Goal: Transaction & Acquisition: Purchase product/service

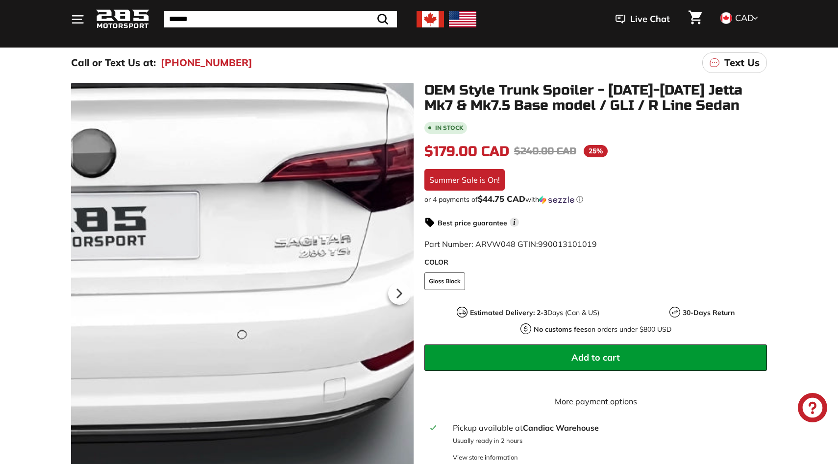
scroll to position [97, 0]
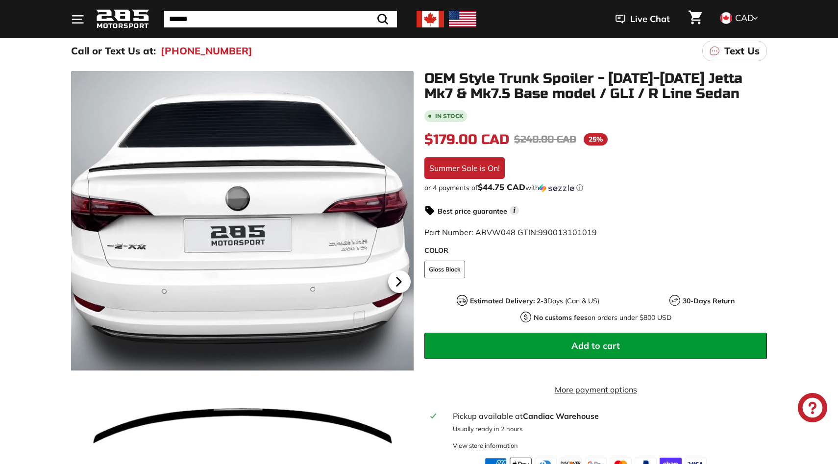
click at [402, 274] on icon at bounding box center [399, 282] width 23 height 23
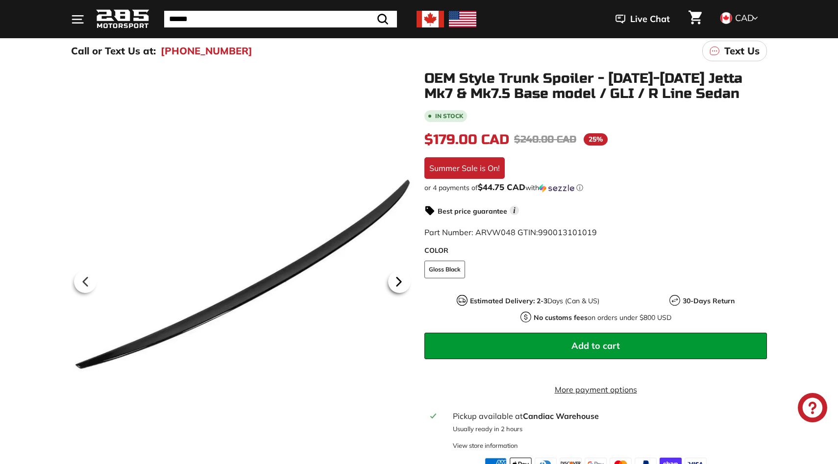
click at [402, 275] on icon at bounding box center [399, 282] width 23 height 23
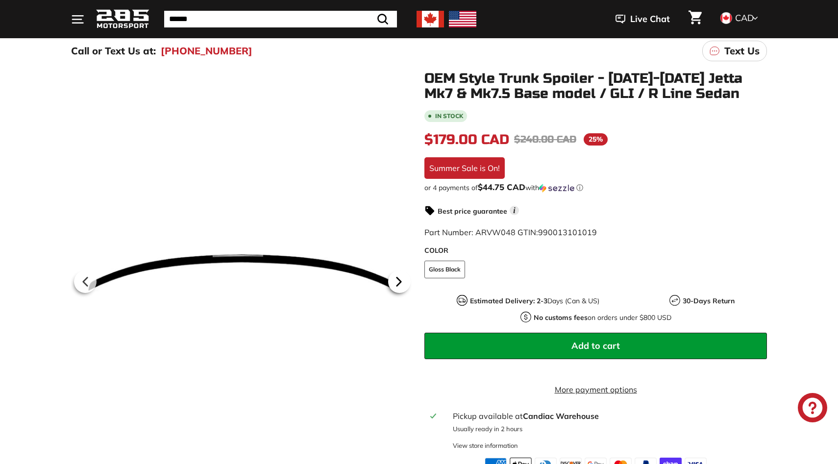
click at [402, 275] on icon at bounding box center [399, 282] width 23 height 23
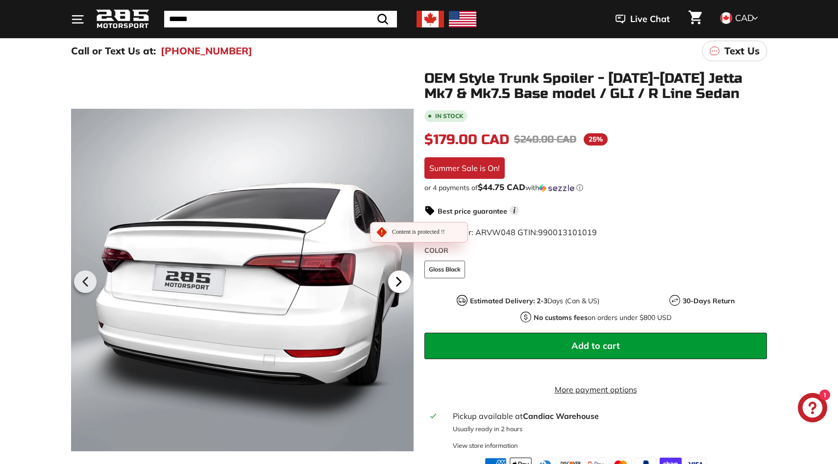
click at [402, 275] on icon at bounding box center [399, 282] width 23 height 23
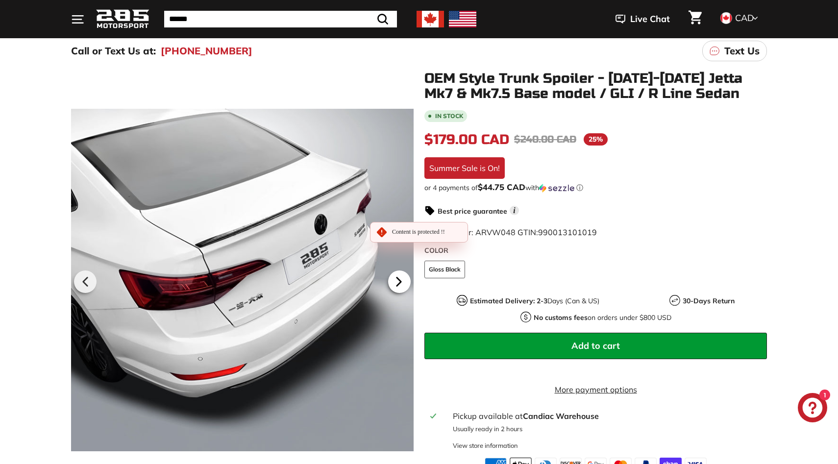
click at [401, 275] on icon at bounding box center [399, 282] width 23 height 23
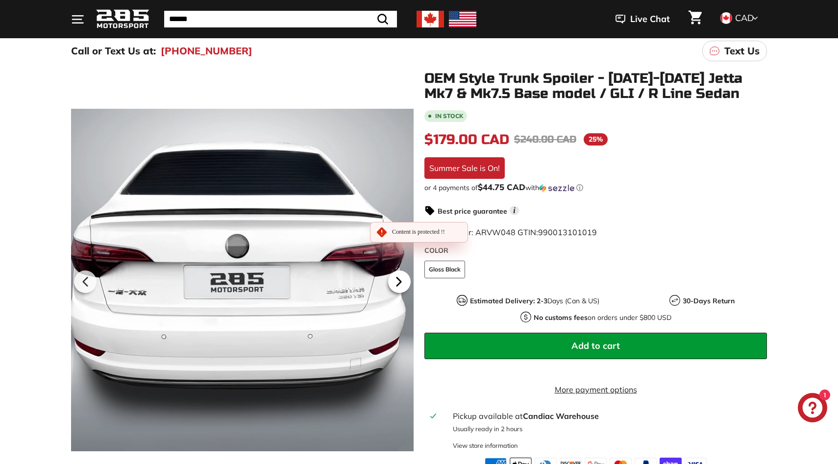
click at [401, 275] on icon at bounding box center [399, 282] width 23 height 23
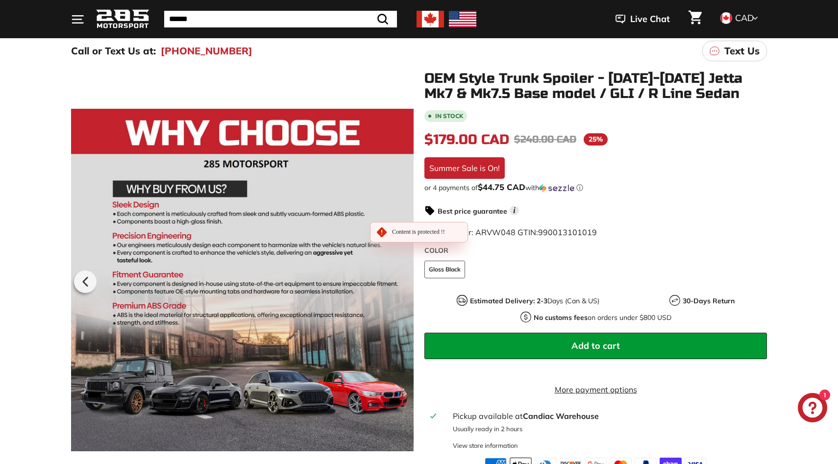
scroll to position [0, 18]
click at [401, 275] on div at bounding box center [242, 280] width 343 height 418
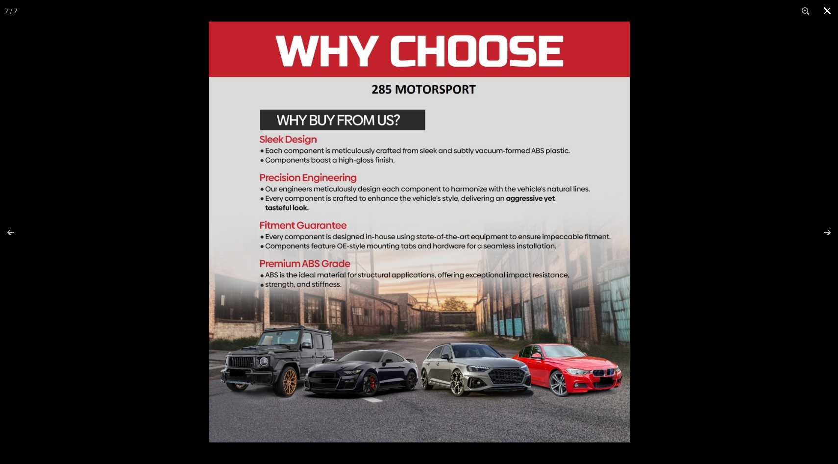
click at [751, 271] on div at bounding box center [628, 254] width 838 height 464
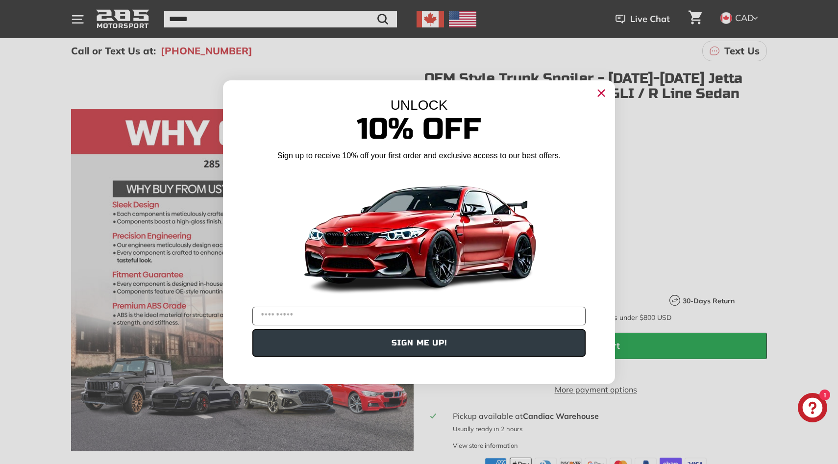
click at [80, 281] on div "Close dialog UNLOCK 10% Off Sign up to receive 10% off your first order and exc…" at bounding box center [419, 232] width 838 height 464
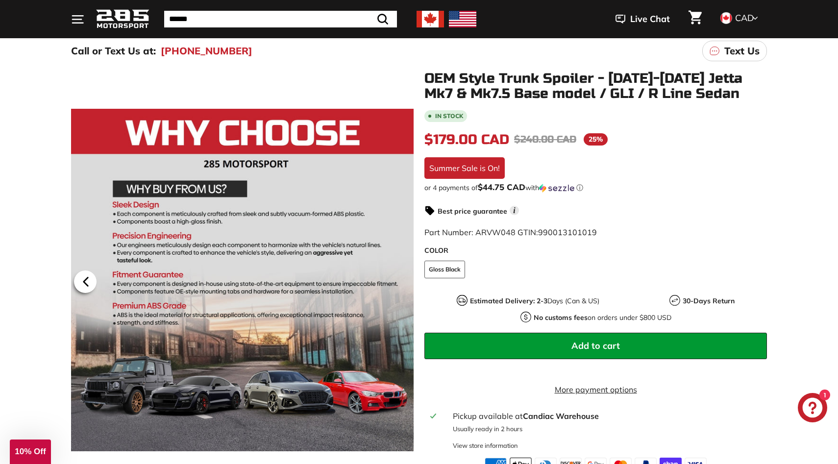
click at [87, 281] on icon at bounding box center [86, 282] width 4 height 8
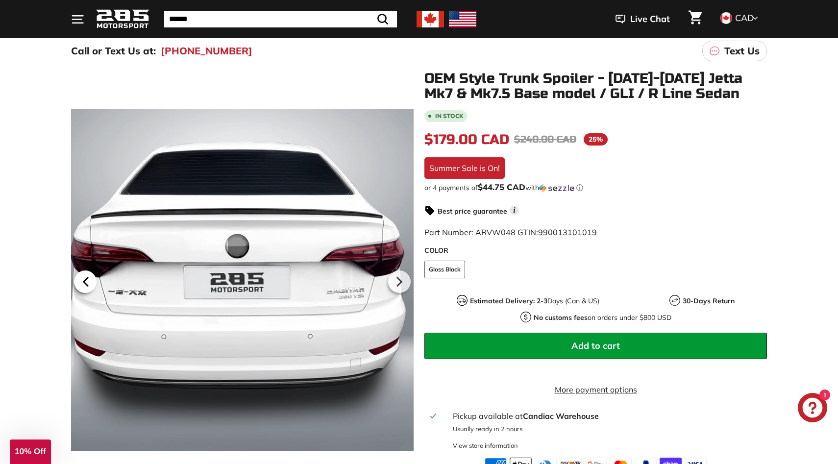
click at [86, 281] on icon at bounding box center [86, 282] width 4 height 8
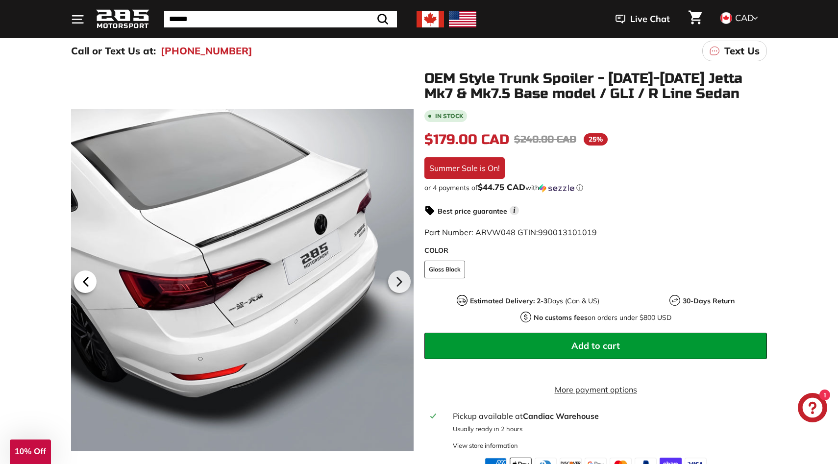
click at [86, 281] on icon at bounding box center [86, 282] width 4 height 8
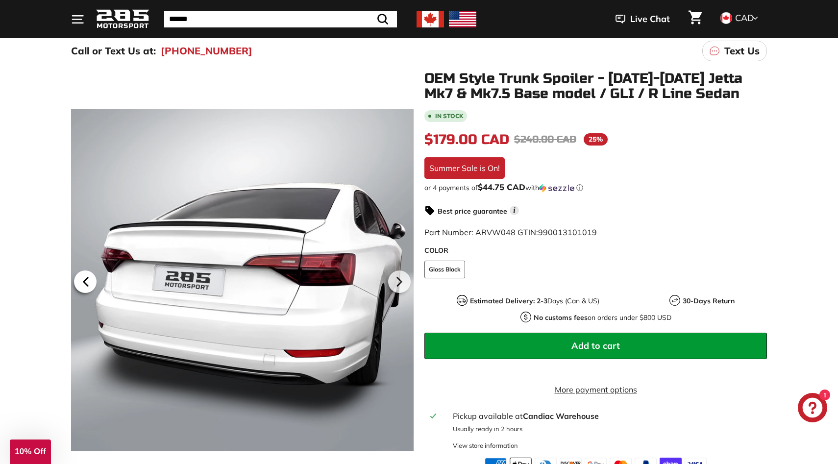
click at [86, 281] on icon at bounding box center [86, 282] width 4 height 8
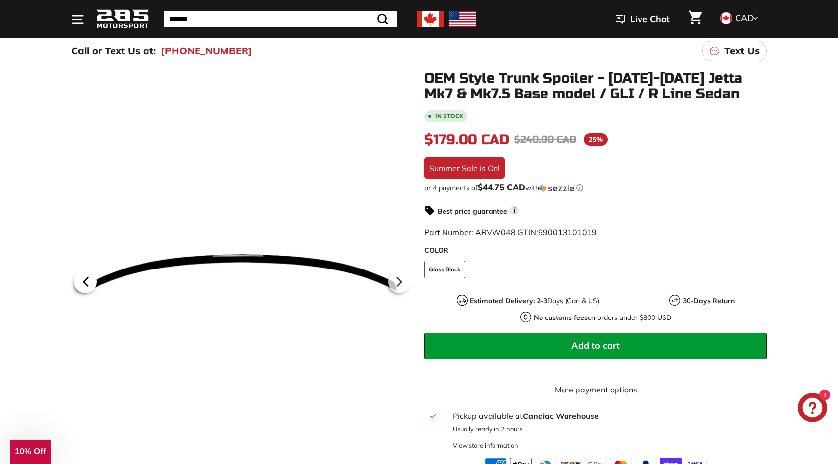
click at [86, 281] on icon at bounding box center [86, 282] width 4 height 8
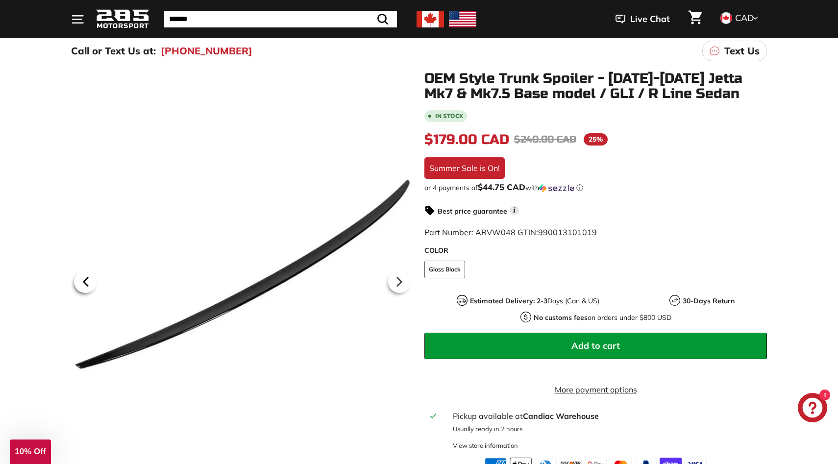
click at [86, 281] on icon at bounding box center [86, 282] width 4 height 8
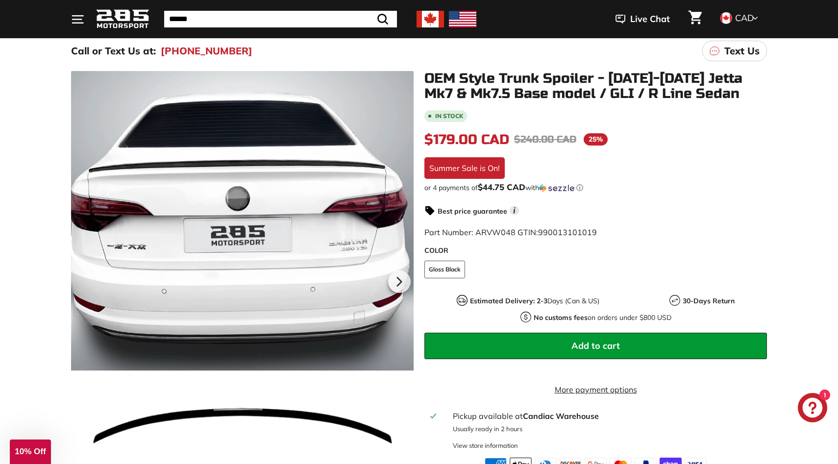
scroll to position [0, 0]
click at [621, 338] on button "Add to cart" at bounding box center [596, 346] width 343 height 26
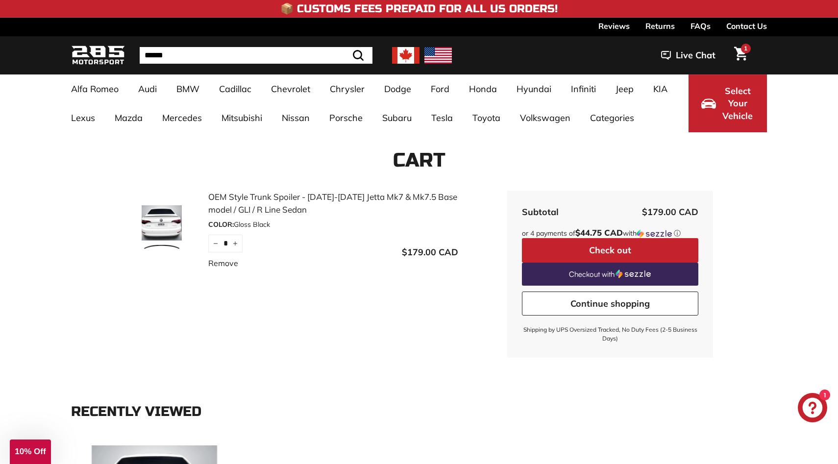
click at [114, 60] on img at bounding box center [98, 55] width 54 height 23
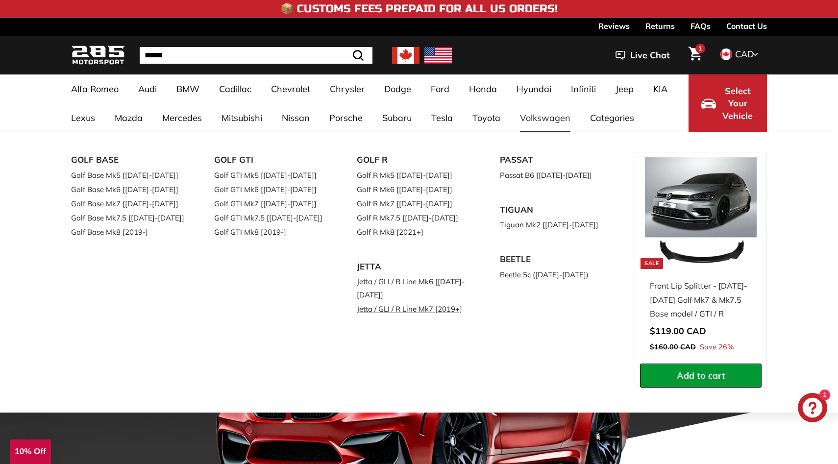
click at [417, 313] on link "Jetta / GLI / R Line Mk7 [2019+]" at bounding box center [415, 309] width 116 height 14
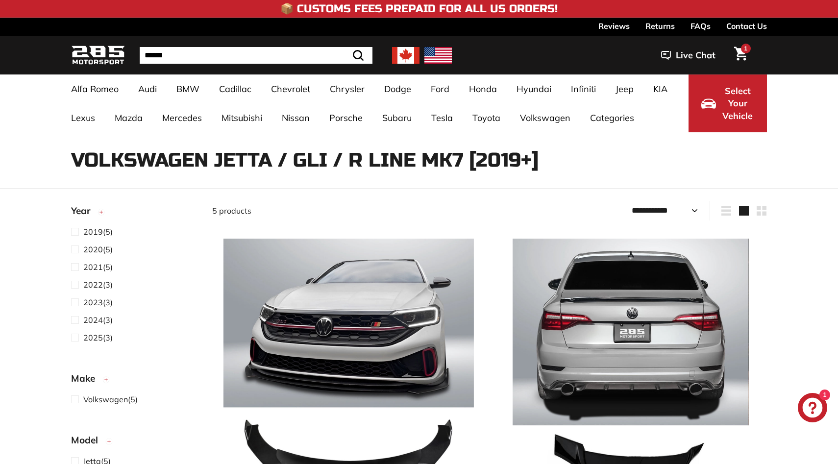
select select "**********"
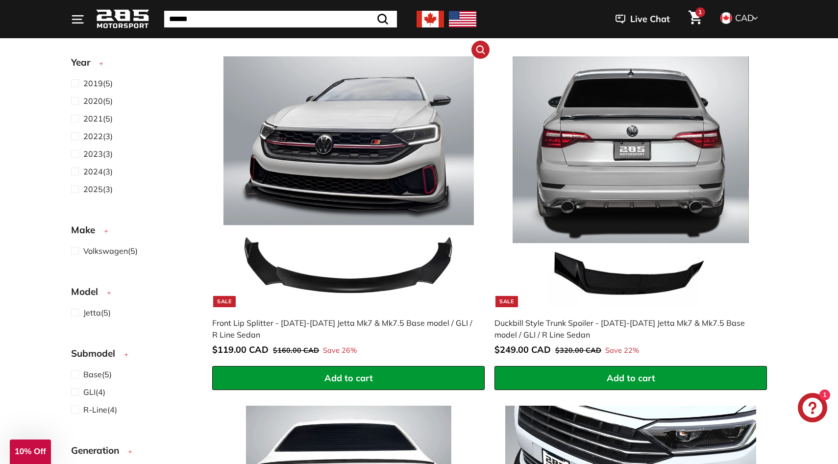
scroll to position [191, 0]
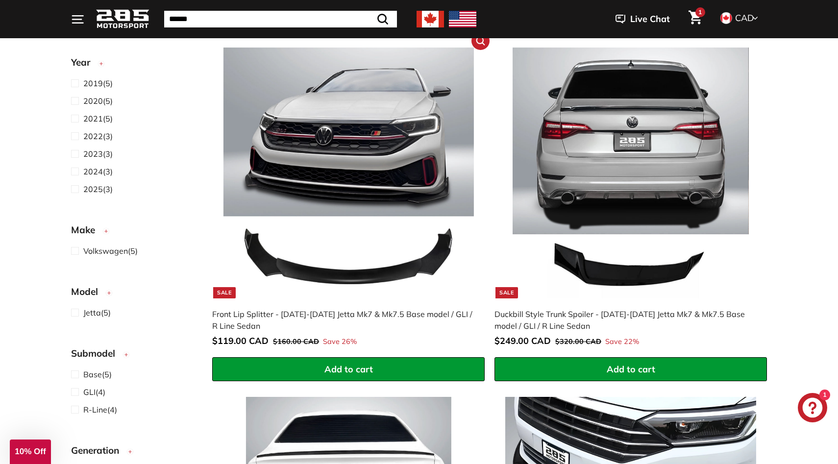
click at [383, 363] on button "Add to cart" at bounding box center [348, 369] width 273 height 25
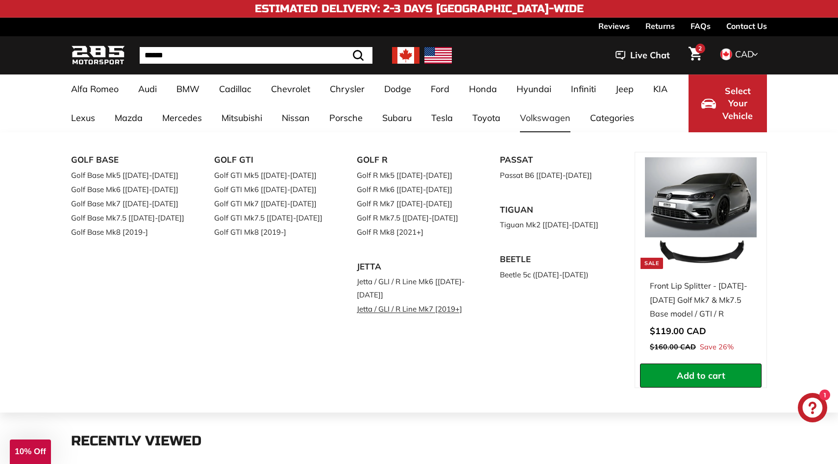
click at [389, 304] on link "Jetta / GLI / R Line Mk7 [2019+]" at bounding box center [415, 309] width 116 height 14
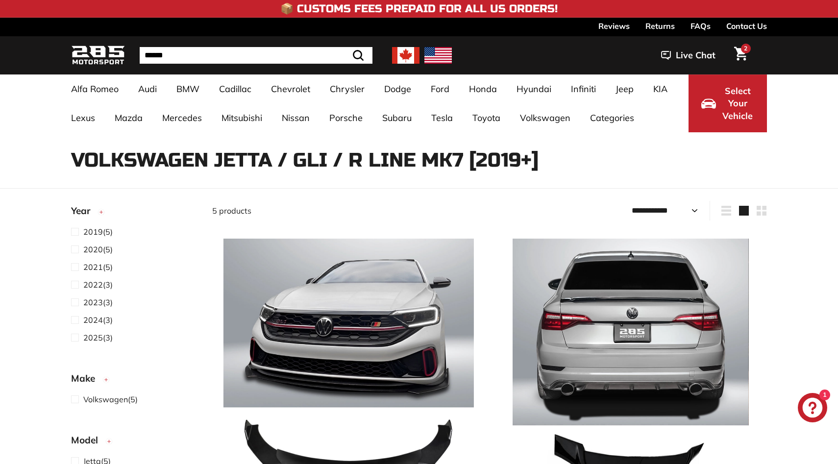
select select "**********"
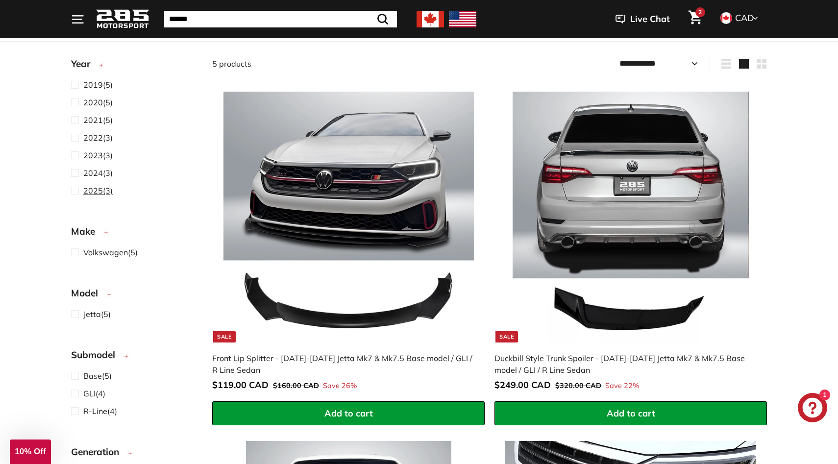
click at [95, 193] on span "2025" at bounding box center [93, 191] width 20 height 10
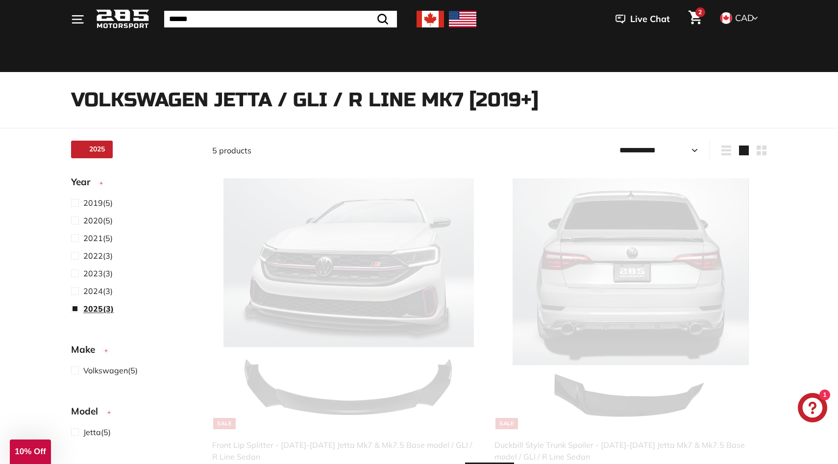
scroll to position [25, 0]
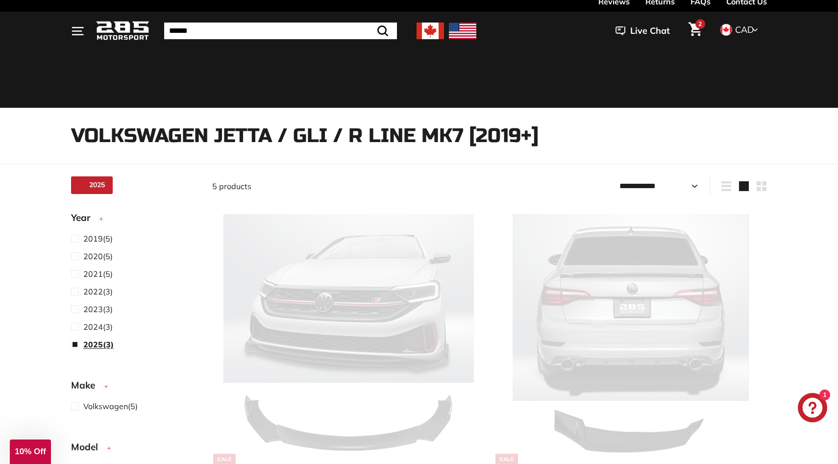
select select "**********"
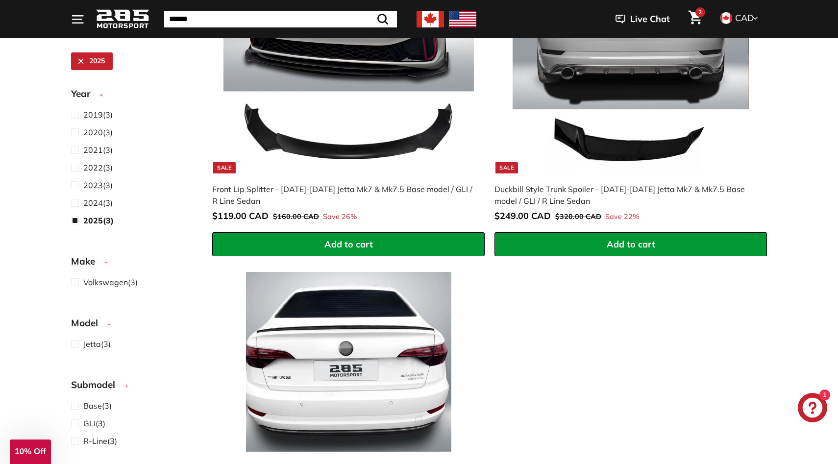
scroll to position [346, 0]
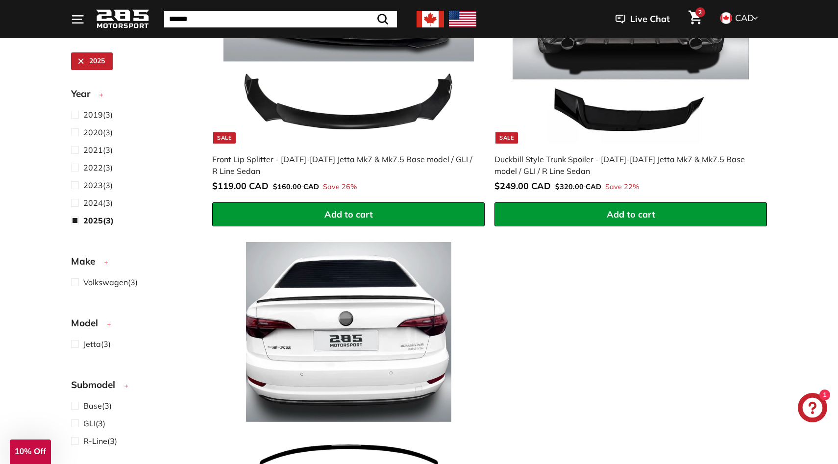
click at [575, 212] on button "Add to cart" at bounding box center [631, 214] width 273 height 25
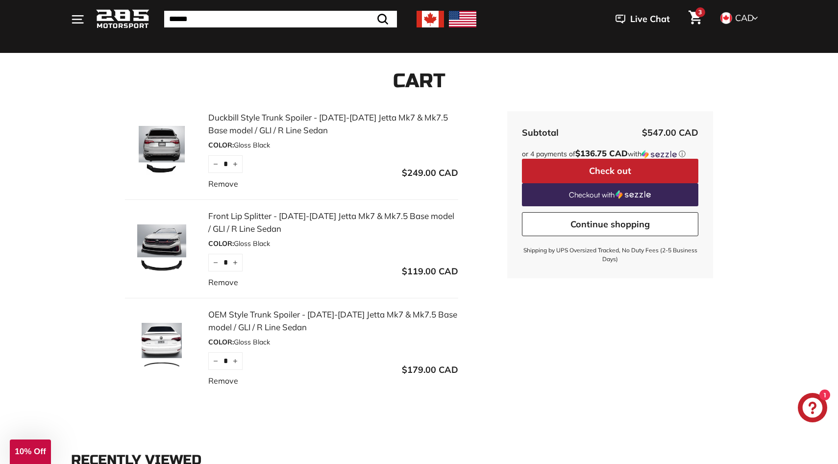
scroll to position [85, 0]
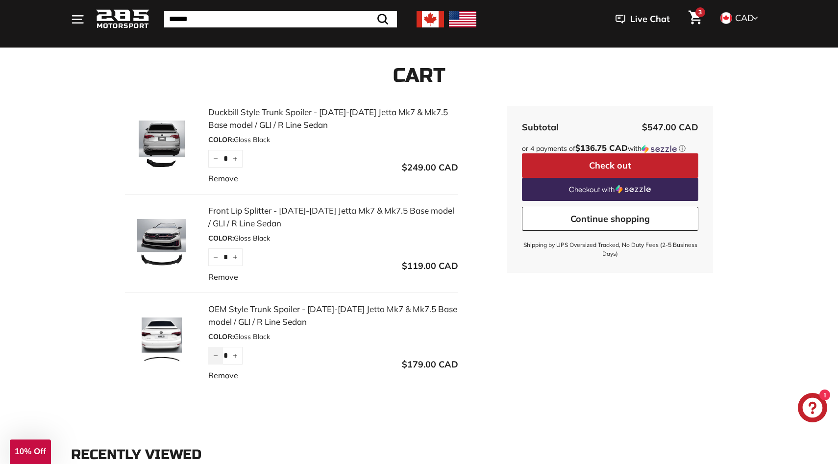
click at [213, 357] on icon "Reduce item quantity by one" at bounding box center [215, 356] width 5 height 5
type input "*"
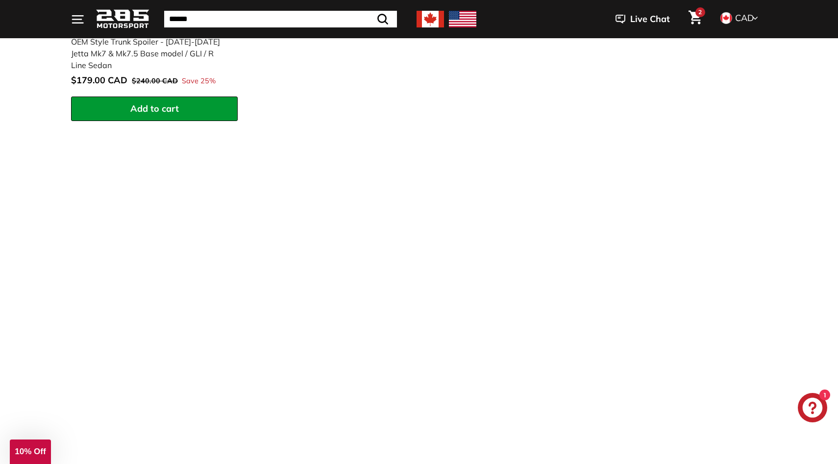
scroll to position [815, 0]
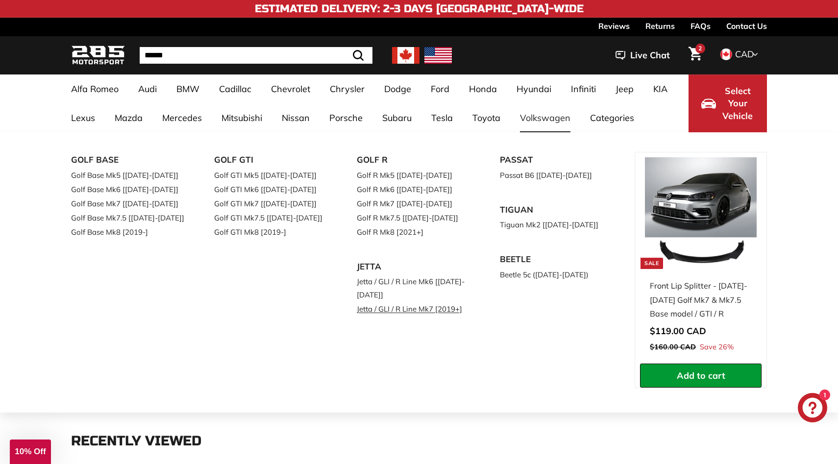
click at [383, 310] on link "Jetta / GLI / R Line Mk7 [2019+]" at bounding box center [415, 309] width 116 height 14
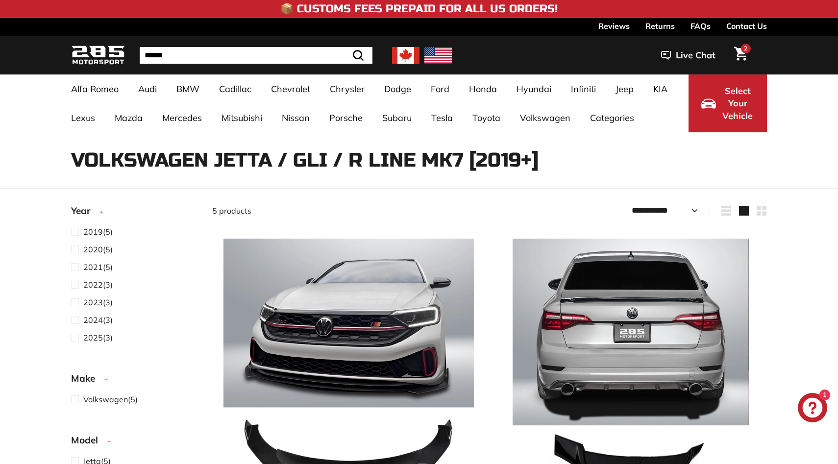
select select "**********"
drag, startPoint x: 68, startPoint y: 155, endPoint x: 283, endPoint y: 158, distance: 215.8
click at [284, 159] on div "Volkswagen Jetta / GLI / R Line Mk7 [2019+] 5 products" at bounding box center [418, 151] width 735 height 39
click at [327, 159] on h1 "Volkswagen Jetta / GLI / R Line Mk7 [2019+]" at bounding box center [419, 161] width 696 height 22
